Goal: Information Seeking & Learning: Compare options

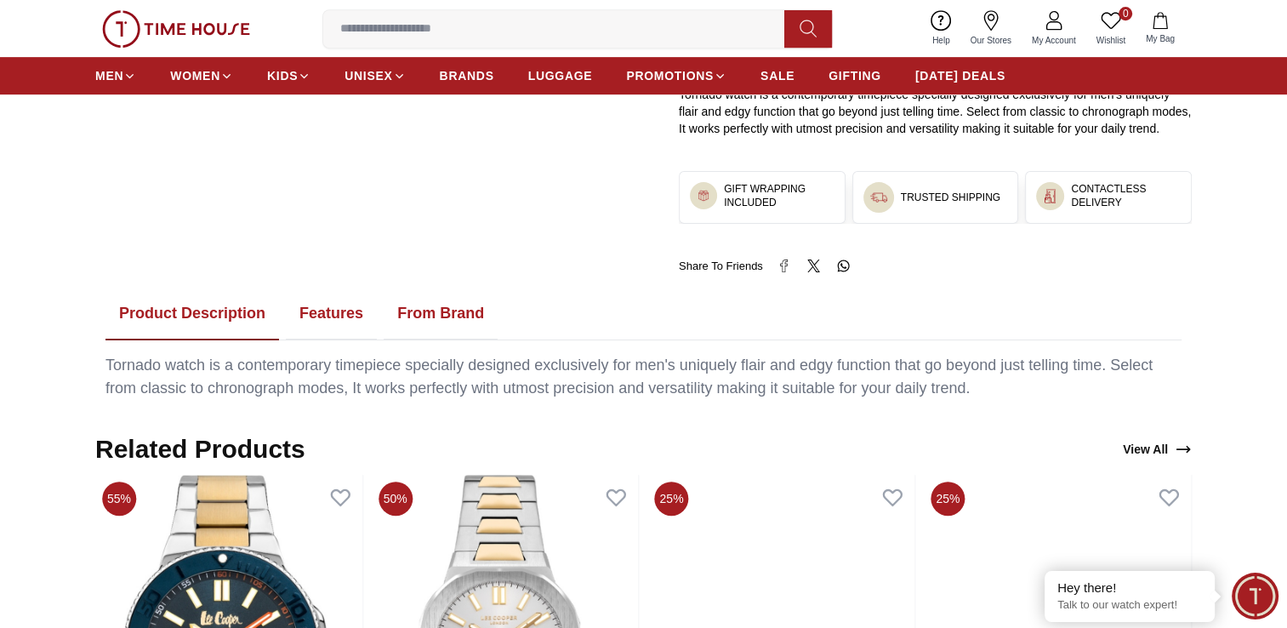
scroll to position [851, 0]
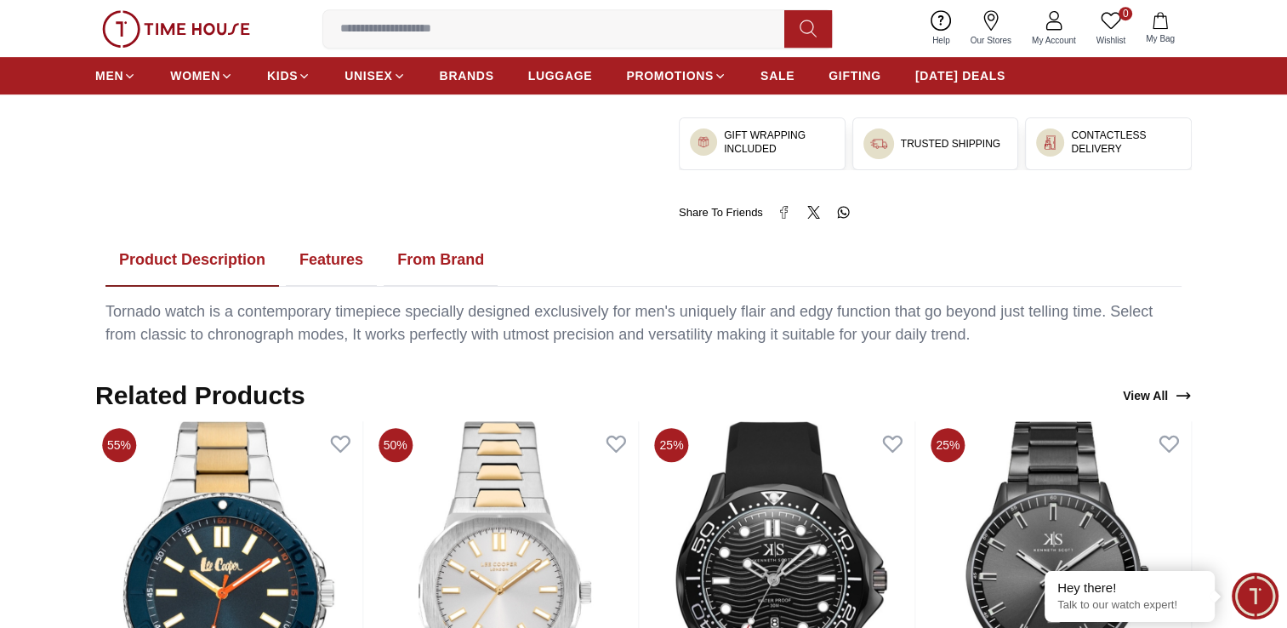
click at [331, 245] on button "Features" at bounding box center [331, 260] width 91 height 53
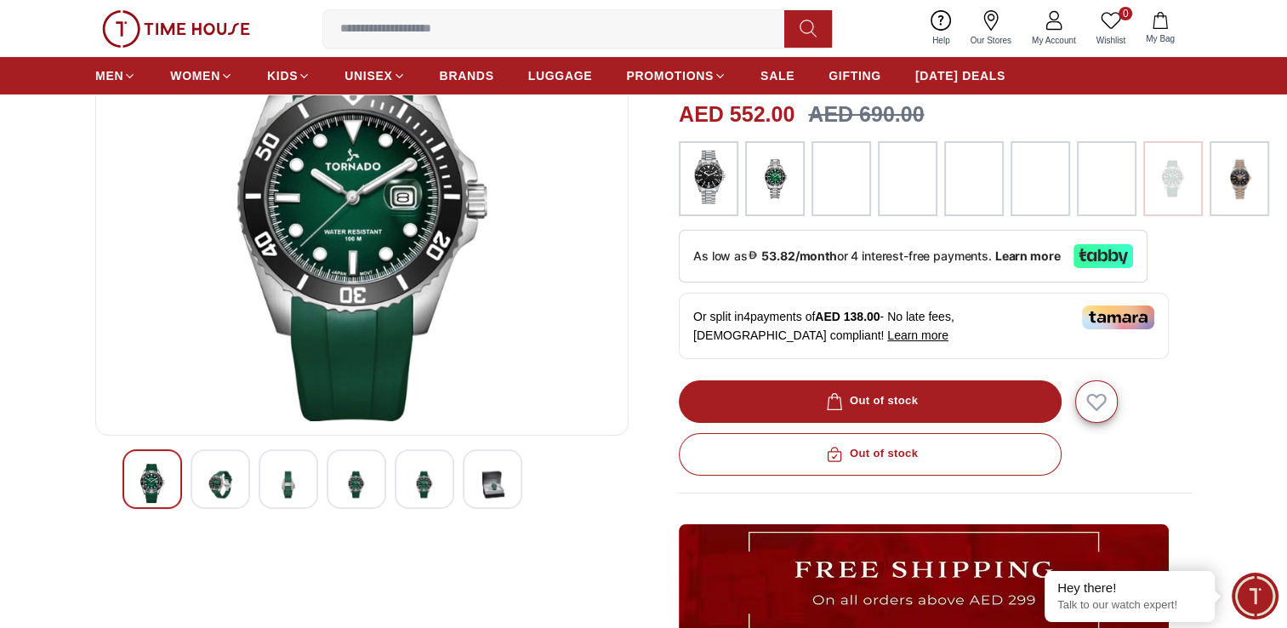
scroll to position [0, 0]
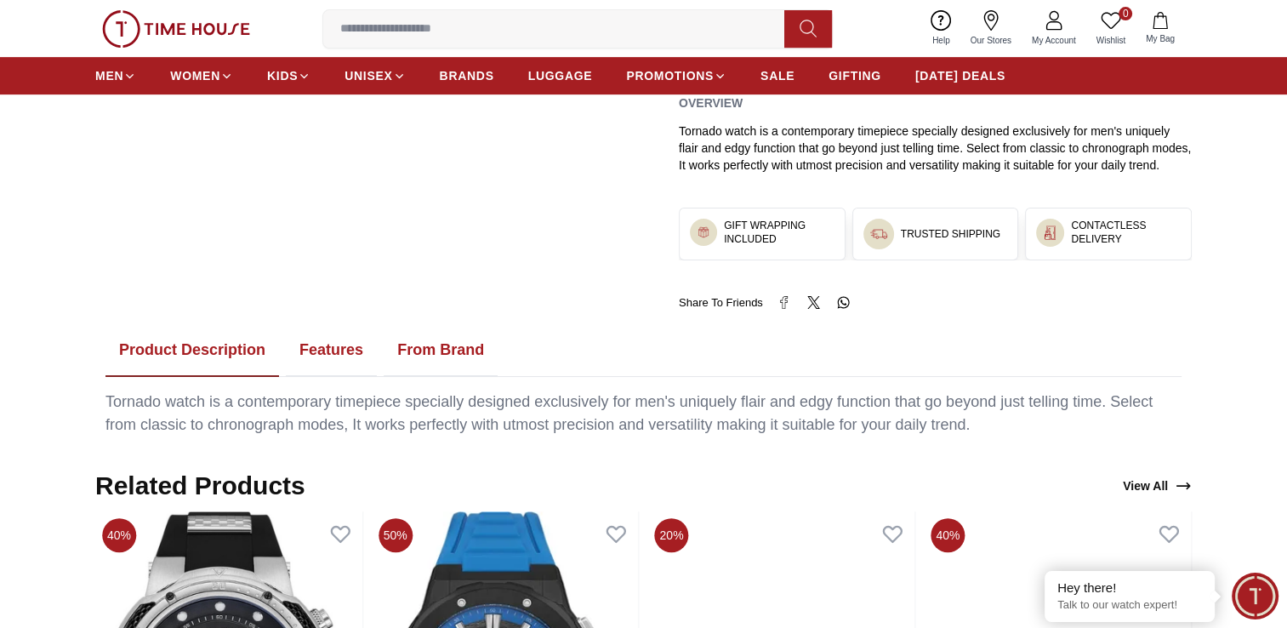
scroll to position [724, 0]
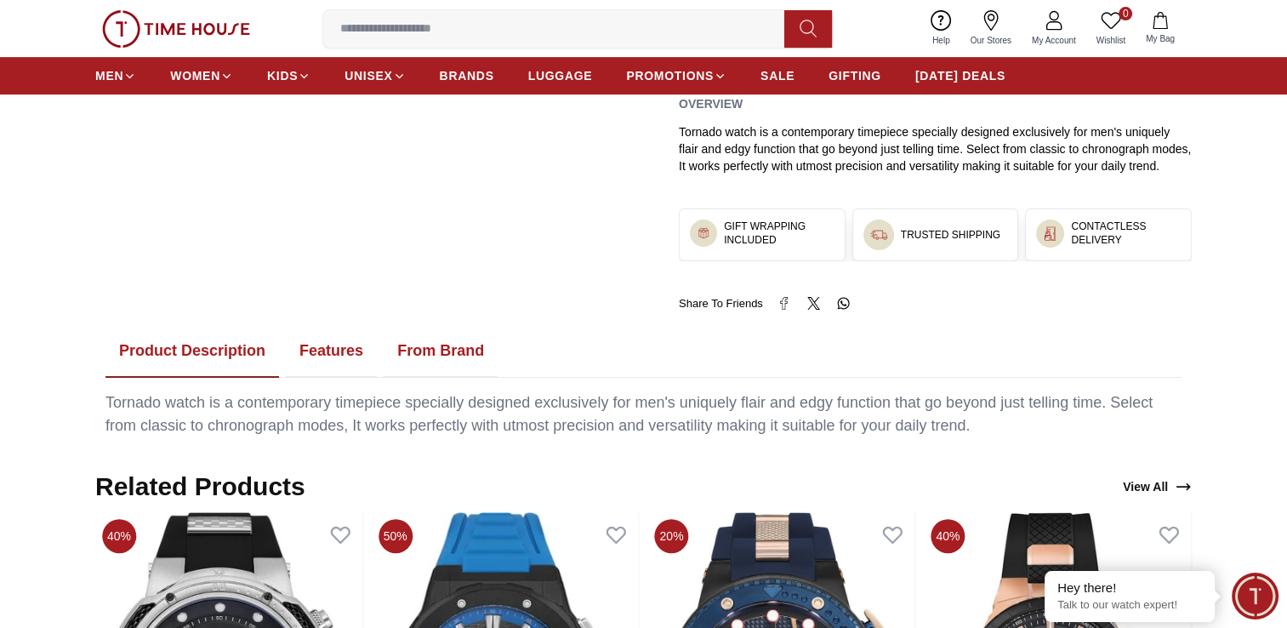
click at [310, 351] on button "Features" at bounding box center [331, 351] width 91 height 53
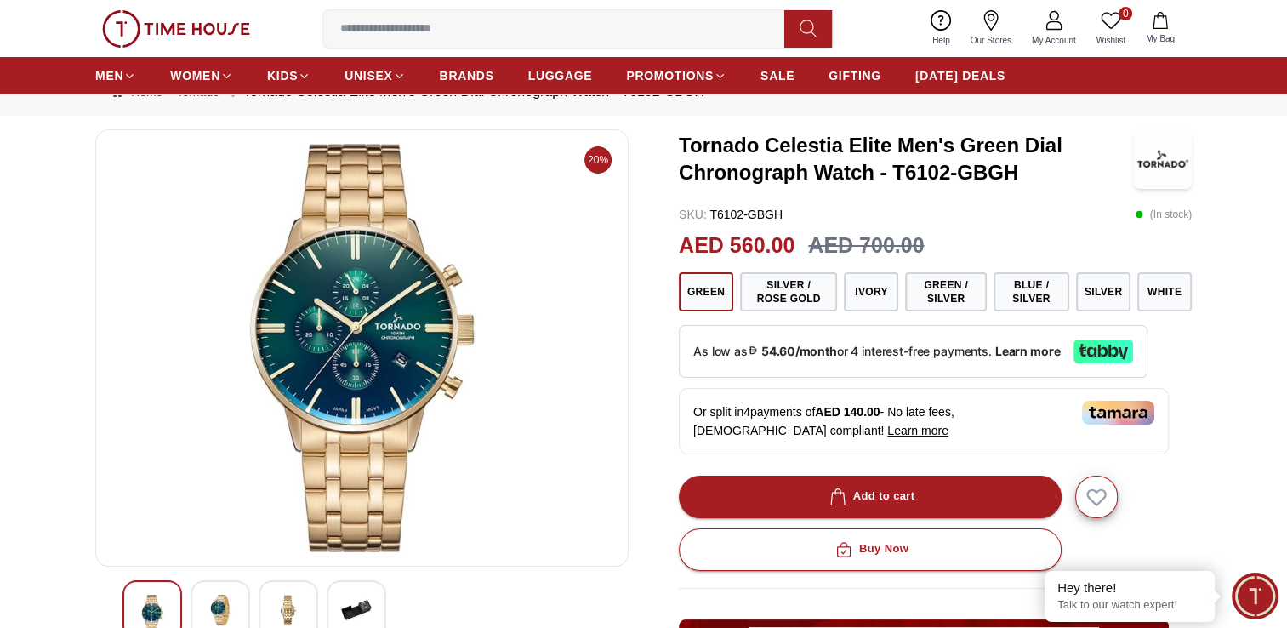
scroll to position [34, 0]
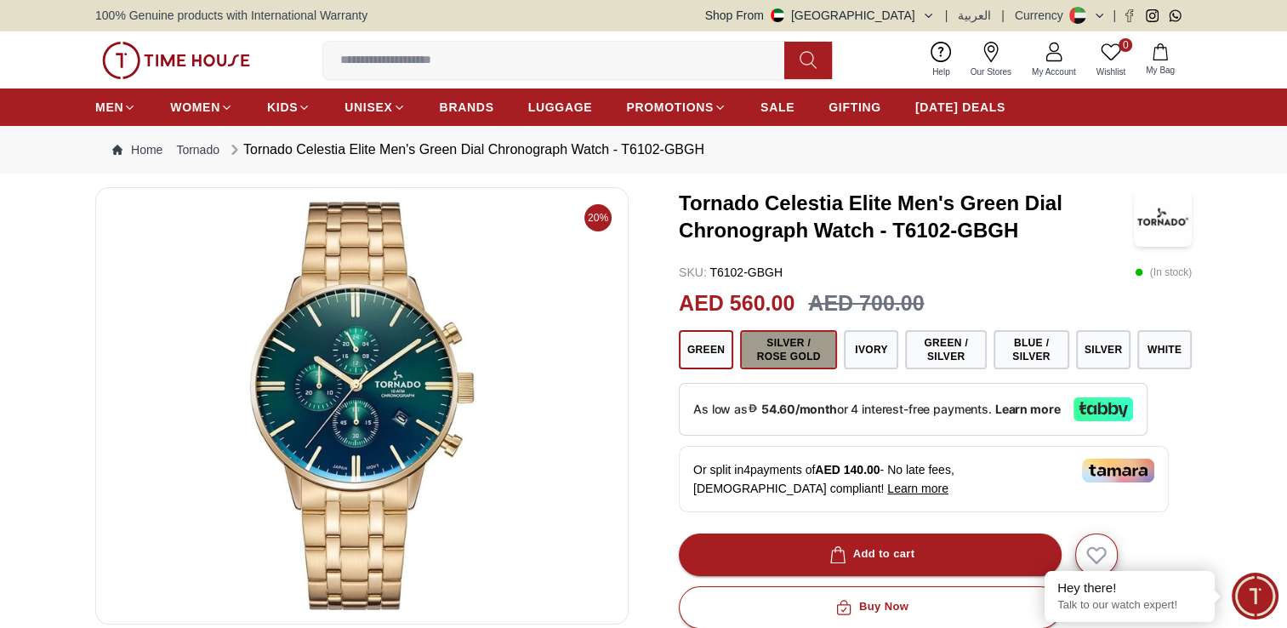
click at [778, 356] on button "Silver / Rose Gold" at bounding box center [788, 349] width 97 height 39
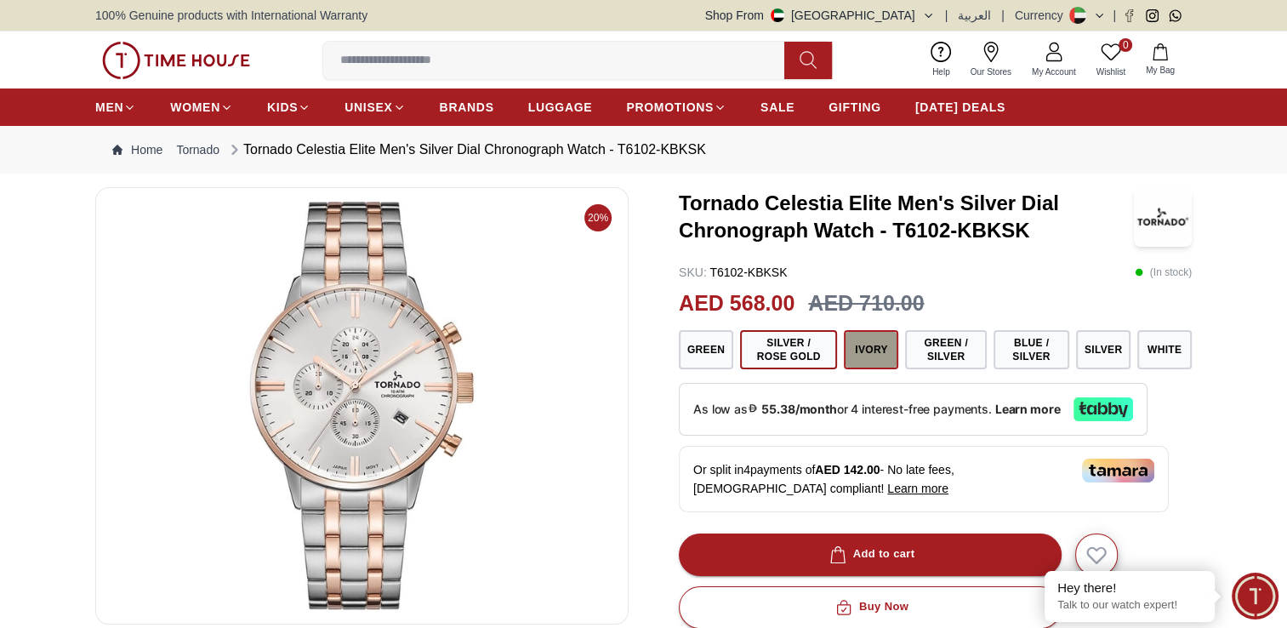
click at [871, 355] on button "Ivory" at bounding box center [871, 349] width 54 height 39
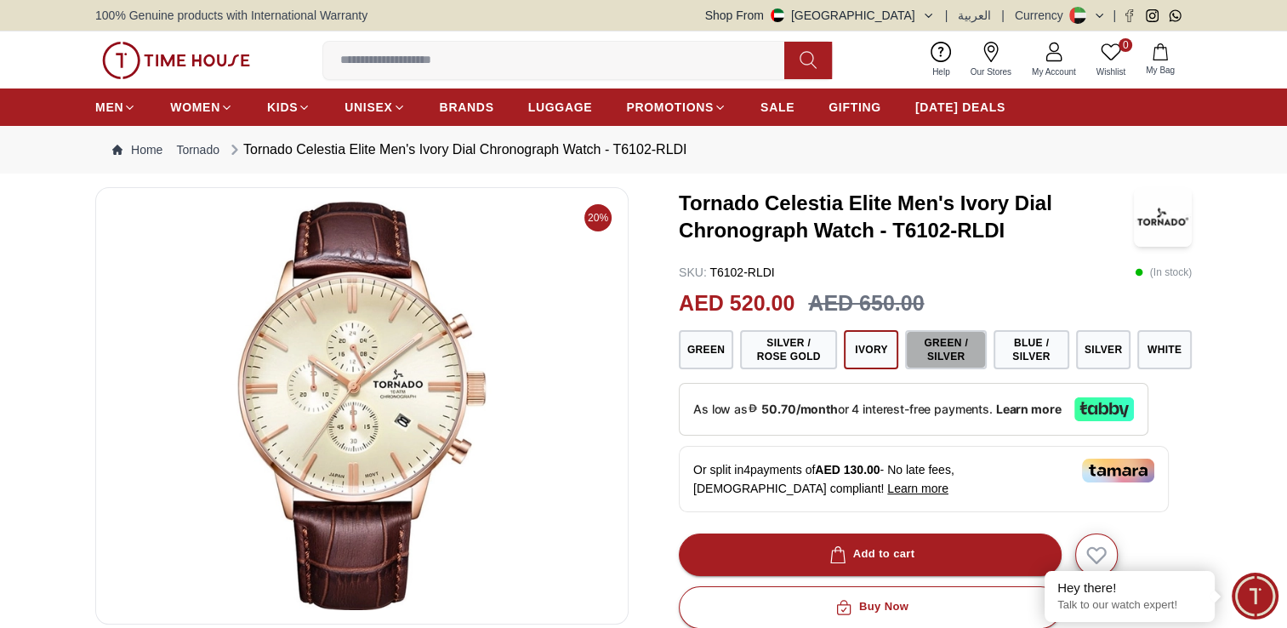
click at [926, 356] on button "Green / Silver" at bounding box center [946, 349] width 82 height 39
